Goal: Task Accomplishment & Management: Manage account settings

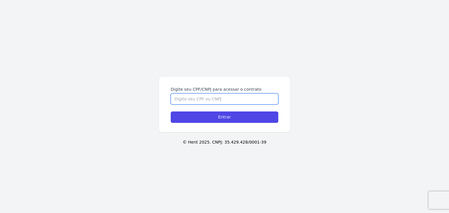
click at [206, 101] on input "Digite seu CPF/CNPJ para acessar o contrato" at bounding box center [225, 99] width 108 height 11
paste input "444.456.758-90"
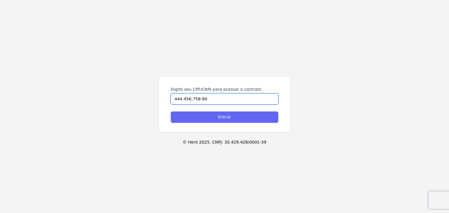
type input "444.456.758-90"
click at [214, 116] on input "Entrar" at bounding box center [225, 117] width 108 height 11
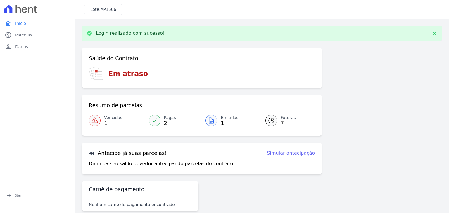
click at [215, 121] on div at bounding box center [211, 121] width 12 height 12
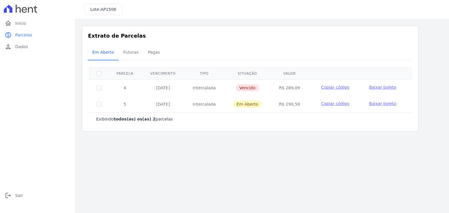
click at [343, 87] on span "Copiar código" at bounding box center [335, 87] width 28 height 5
click at [339, 86] on span "Copiar código" at bounding box center [335, 87] width 28 height 5
click at [374, 86] on span "Baixar boleto" at bounding box center [382, 87] width 27 height 5
click at [18, 194] on span "Sair" at bounding box center [19, 196] width 8 height 6
